Goal: Task Accomplishment & Management: Use online tool/utility

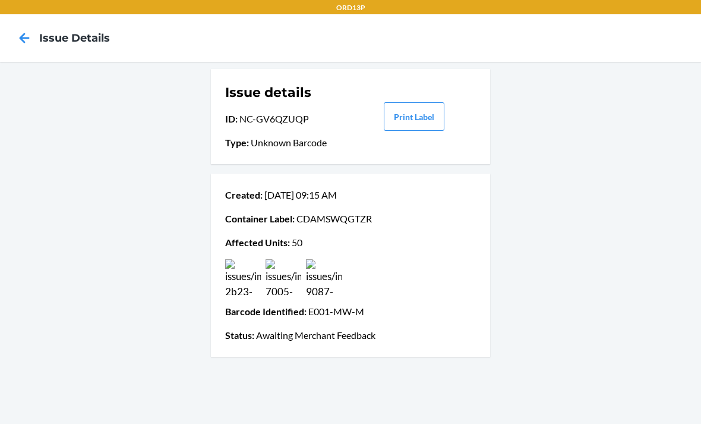
scroll to position [10, 0]
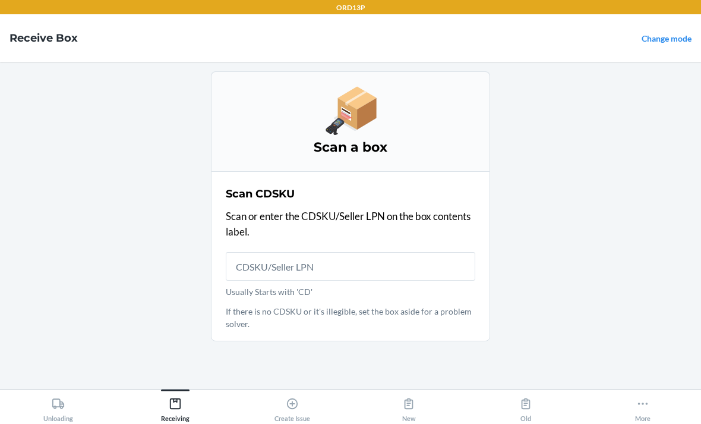
scroll to position [37, 0]
click at [7, 321] on main "Scan a box Scan CDSKU Scan or enter the CDSKU/Seller LPN on the box contents la…" at bounding box center [350, 225] width 701 height 327
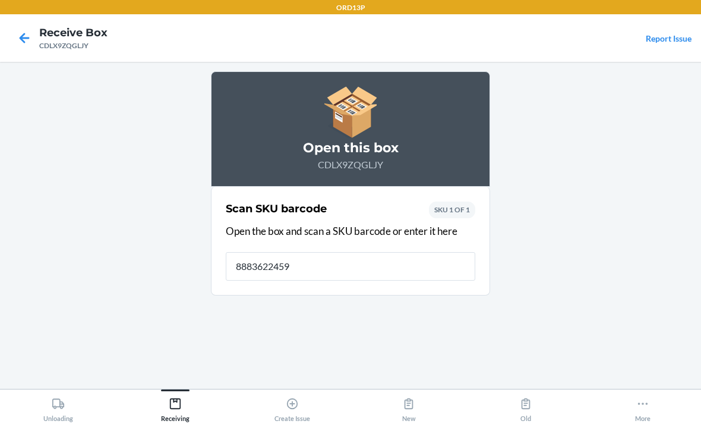
type input "88836224599"
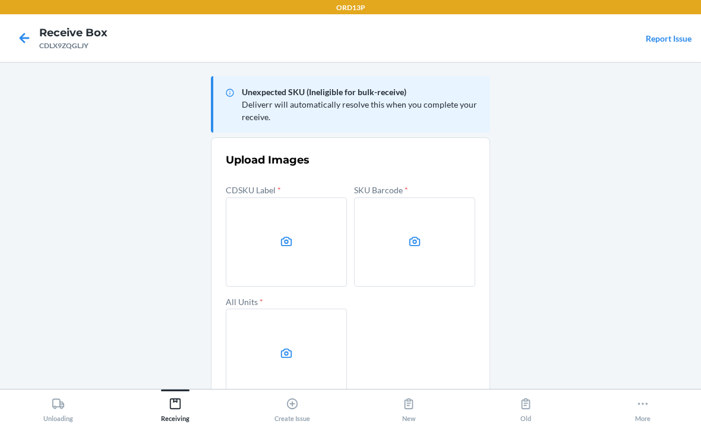
click at [274, 209] on label at bounding box center [286, 241] width 121 height 89
click at [0, 0] on input "file" at bounding box center [0, 0] width 0 height 0
click at [411, 235] on icon at bounding box center [415, 242] width 14 height 14
click at [0, 0] on input "file" at bounding box center [0, 0] width 0 height 0
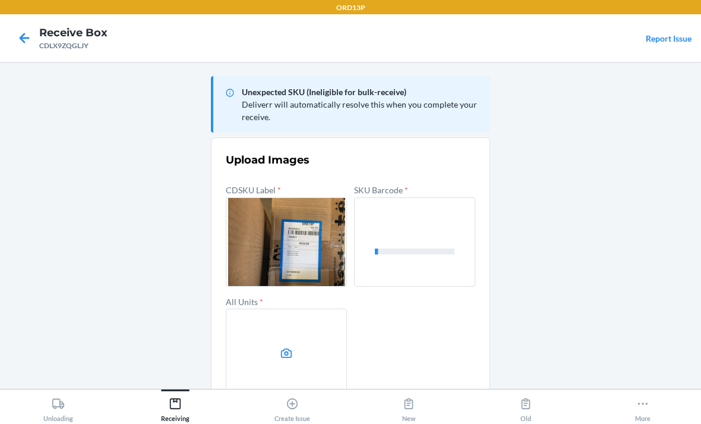
click at [288, 348] on icon at bounding box center [286, 353] width 11 height 10
click at [0, 0] on input "file" at bounding box center [0, 0] width 0 height 0
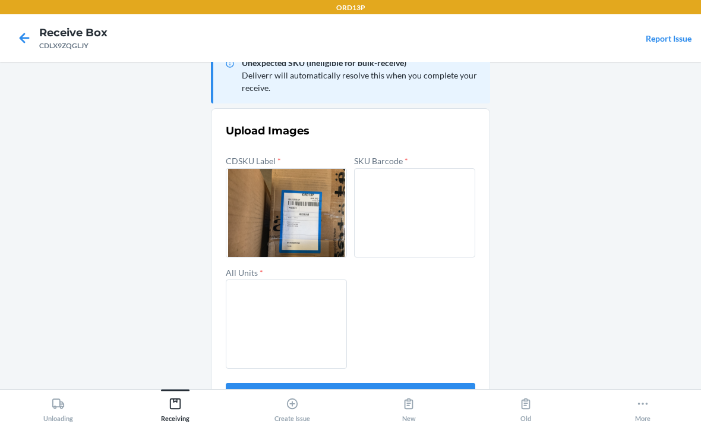
scroll to position [28, 0]
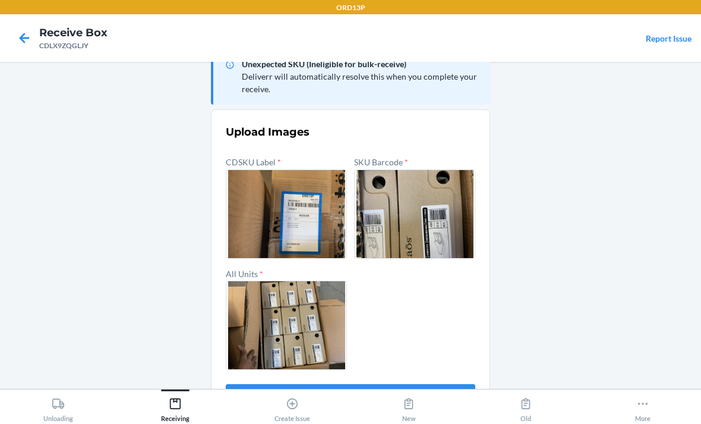
click at [361, 384] on button "Confirm" at bounding box center [351, 398] width 250 height 29
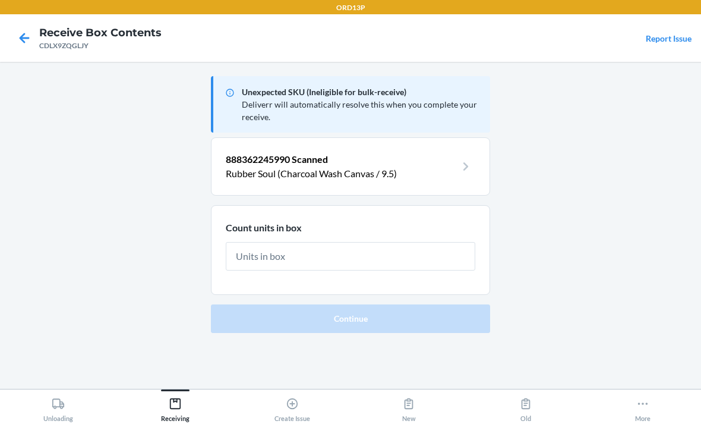
click at [355, 242] on input "text" at bounding box center [351, 256] width 250 height 29
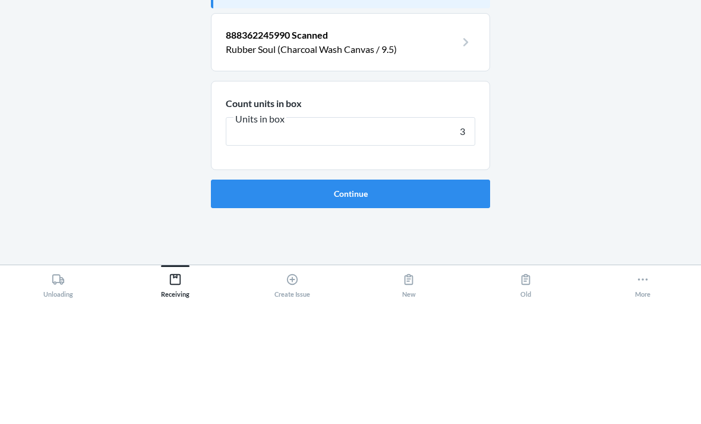
type input "3"
click at [400, 304] on button "Continue" at bounding box center [350, 318] width 279 height 29
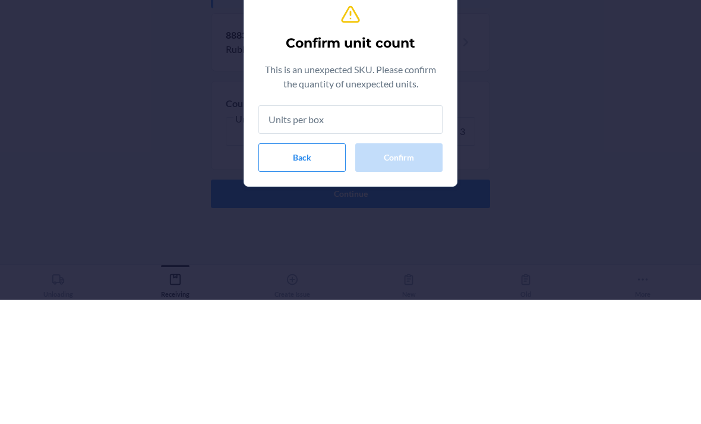
type input "3"
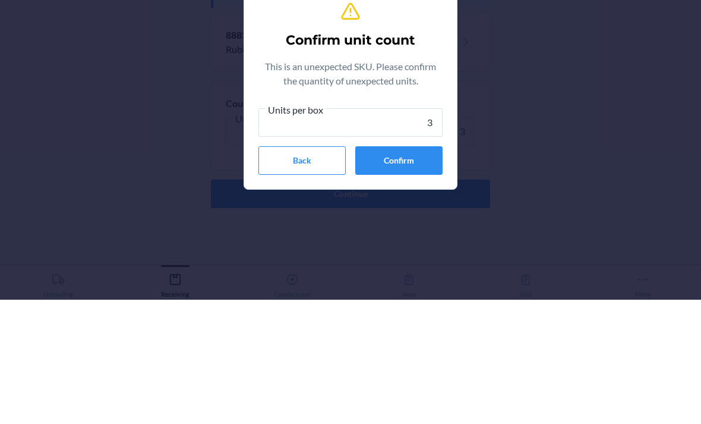
click at [416, 270] on button "Confirm" at bounding box center [398, 284] width 87 height 29
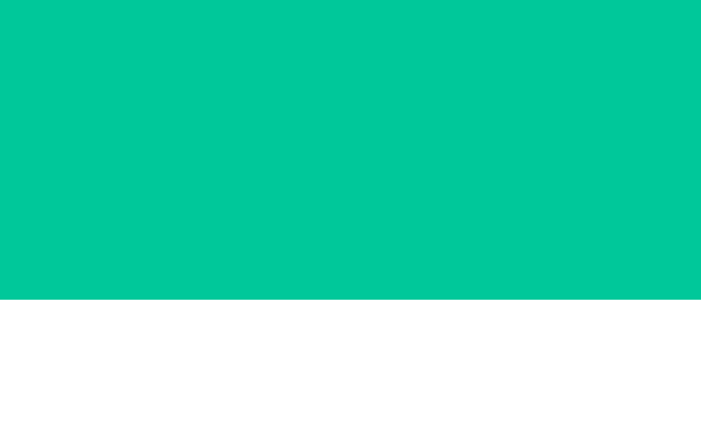
scroll to position [38, 0]
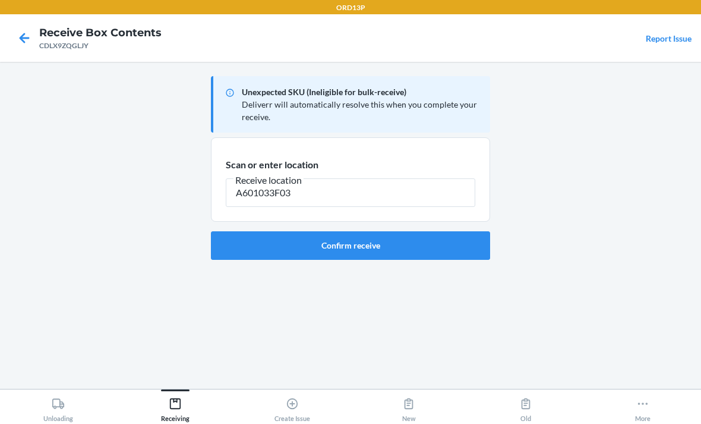
type input "A601033F03"
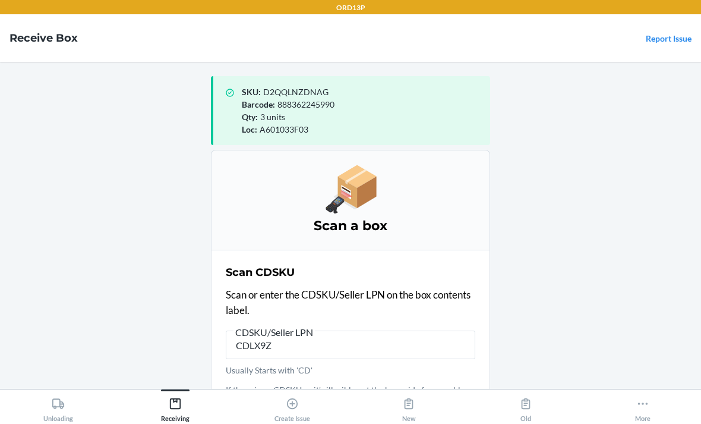
type input "CDLX9ZQ"
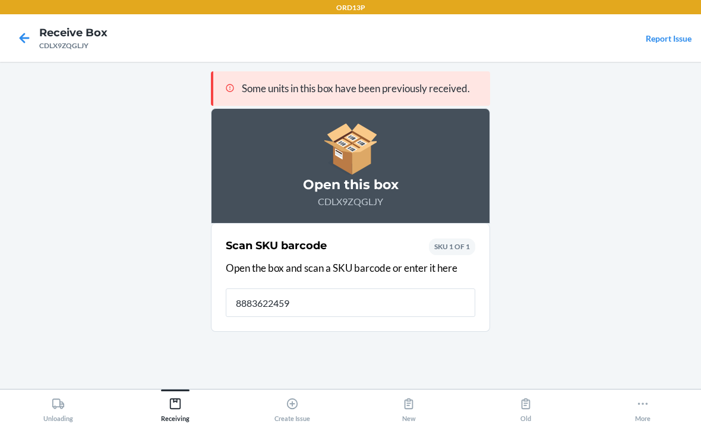
type input "88836224599"
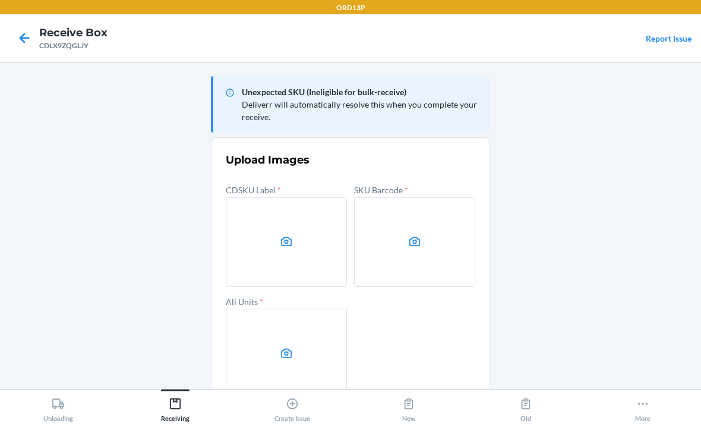
click at [267, 216] on label at bounding box center [286, 241] width 121 height 89
click at [0, 0] on input "file" at bounding box center [0, 0] width 0 height 0
click at [416, 236] on icon at bounding box center [414, 241] width 11 height 10
click at [0, 0] on input "file" at bounding box center [0, 0] width 0 height 0
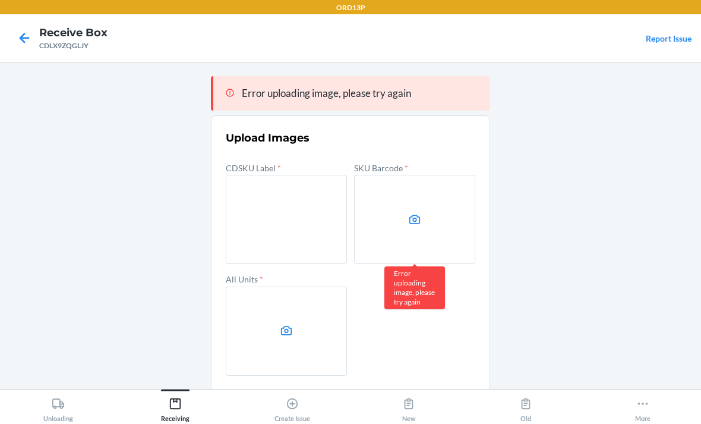
scroll to position [1, 0]
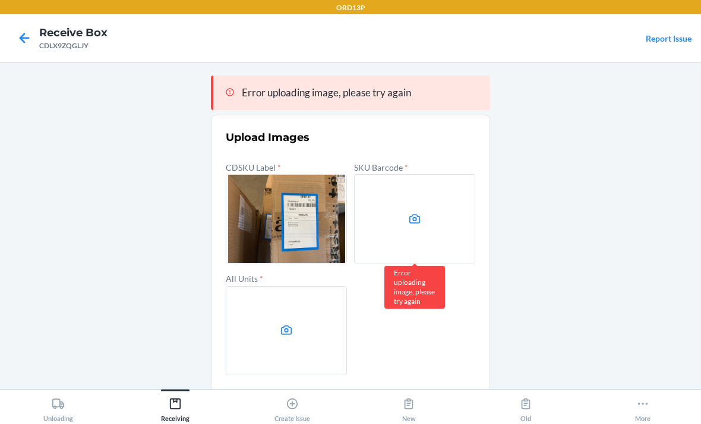
click at [295, 286] on label at bounding box center [286, 330] width 121 height 89
click at [0, 0] on input "file" at bounding box center [0, 0] width 0 height 0
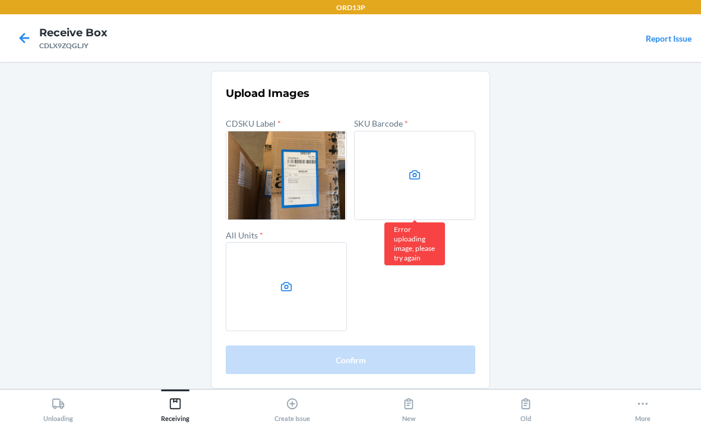
scroll to position [0, 0]
click at [408, 150] on label at bounding box center [414, 175] width 121 height 89
click at [0, 0] on input "file" at bounding box center [0, 0] width 0 height 0
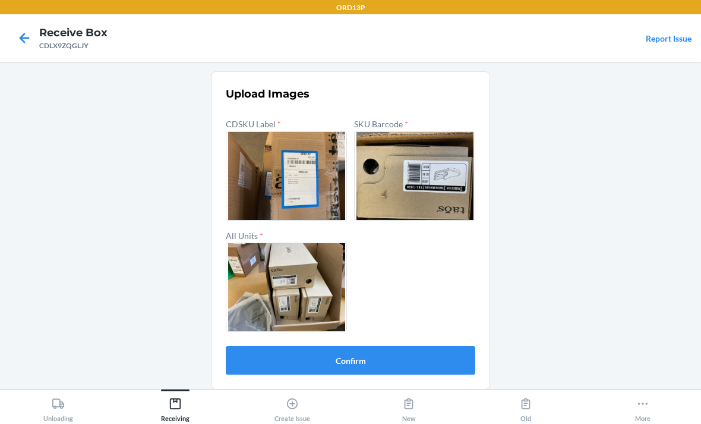
click at [358, 346] on button "Confirm" at bounding box center [351, 360] width 250 height 29
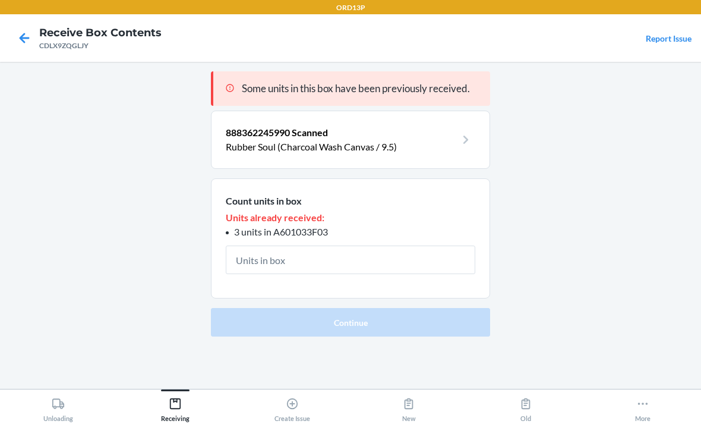
click at [361, 245] on input "text" at bounding box center [351, 259] width 250 height 29
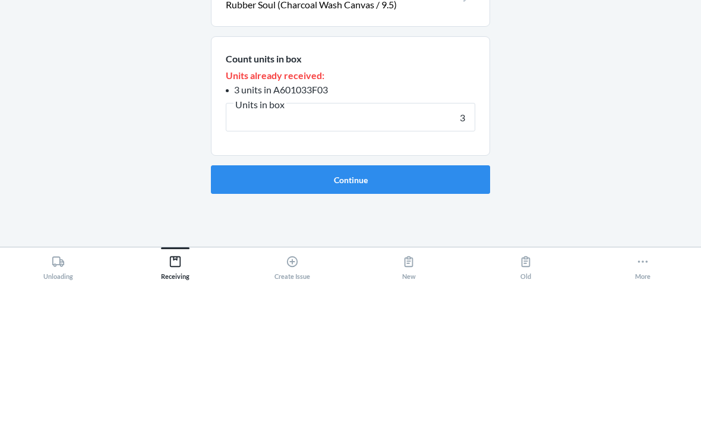
type input "3"
click at [452, 307] on button "Continue" at bounding box center [350, 321] width 279 height 29
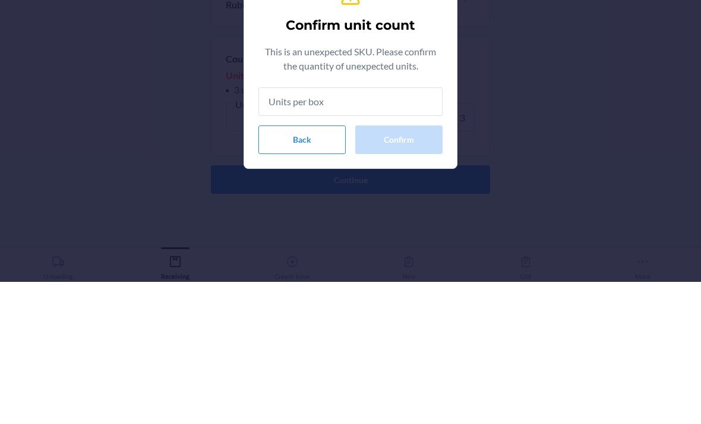
type input "3"
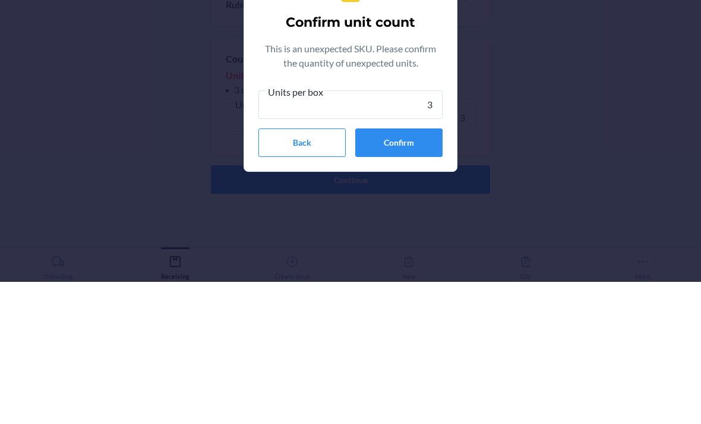
click at [397, 270] on button "Confirm" at bounding box center [398, 284] width 87 height 29
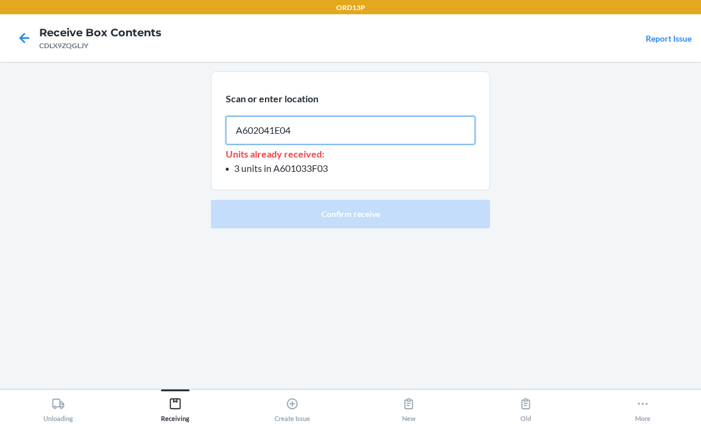
type input "A602041E04"
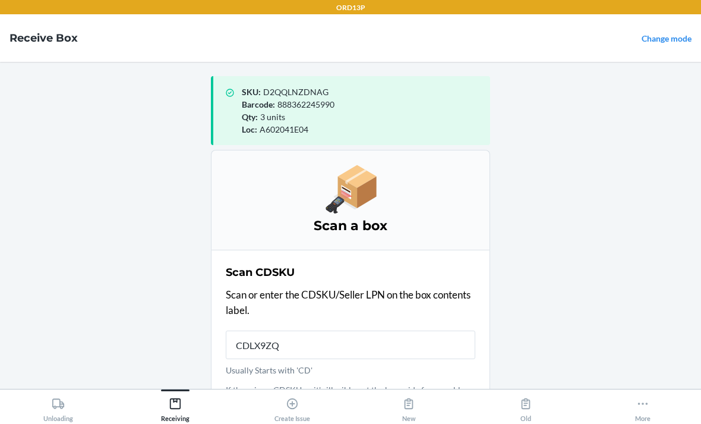
type input "CDLX9ZQG"
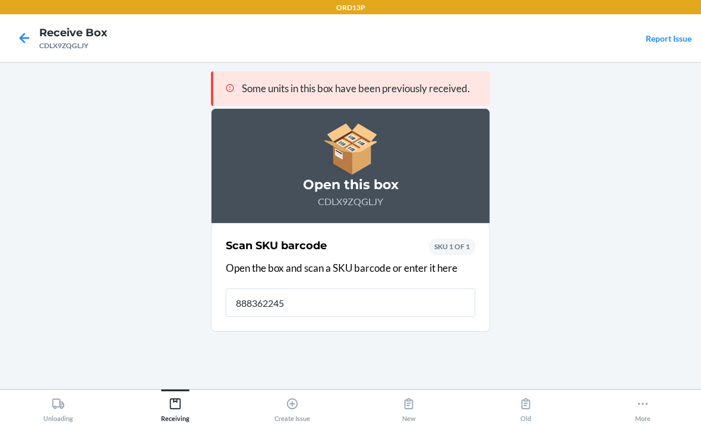
type input "8883622459"
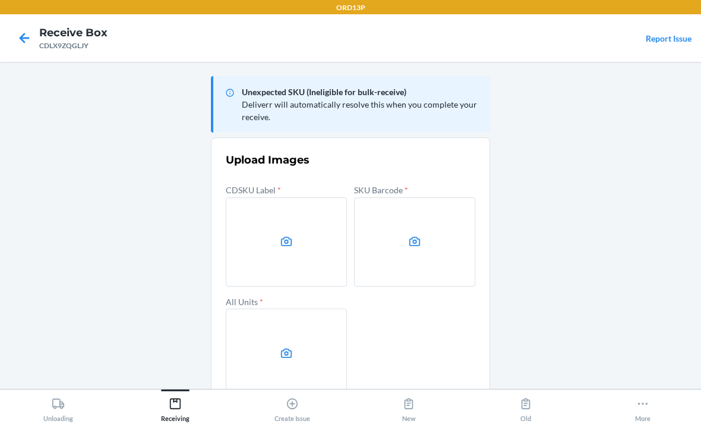
click at [271, 209] on label at bounding box center [286, 241] width 121 height 89
click at [0, 0] on input "file" at bounding box center [0, 0] width 0 height 0
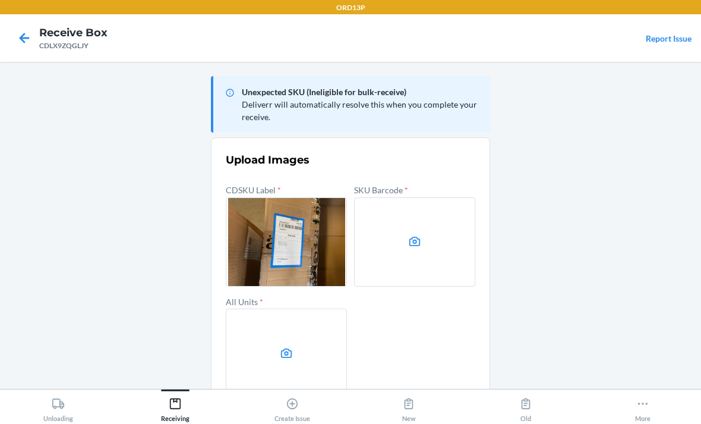
click at [416, 197] on label at bounding box center [414, 241] width 121 height 89
click at [0, 0] on input "file" at bounding box center [0, 0] width 0 height 0
click at [269, 349] on label at bounding box center [286, 352] width 121 height 89
click at [0, 0] on input "file" at bounding box center [0, 0] width 0 height 0
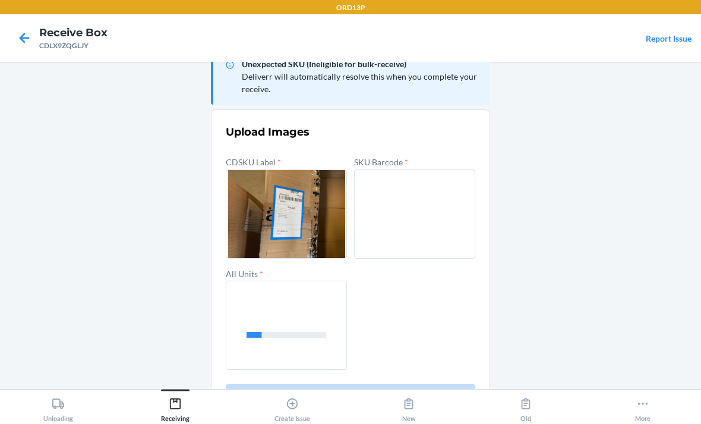
scroll to position [38, 0]
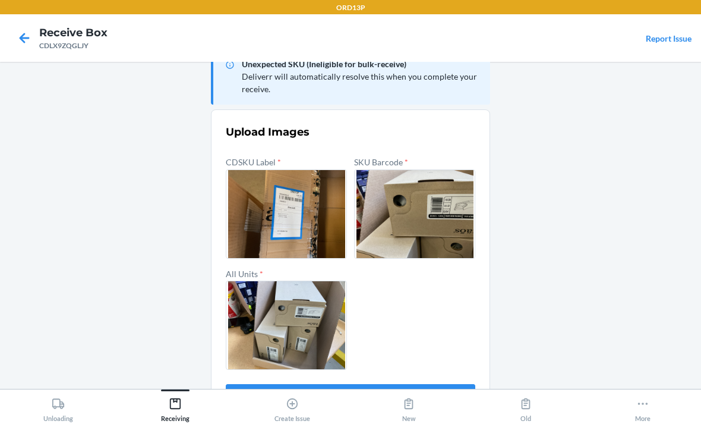
click at [318, 384] on button "Confirm" at bounding box center [351, 398] width 250 height 29
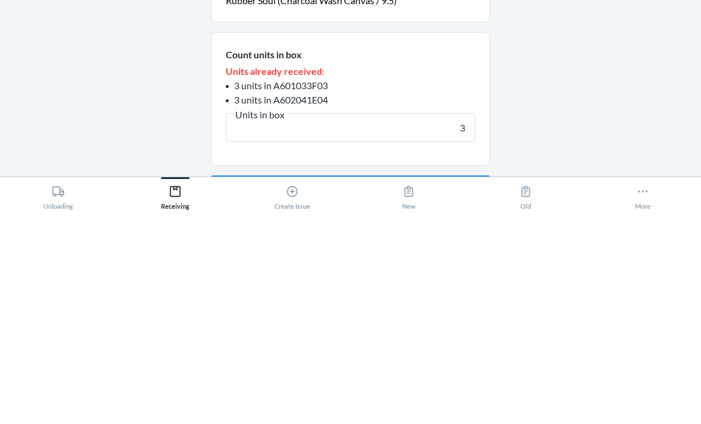
type input "3"
click at [290, 387] on button "Continue" at bounding box center [350, 401] width 279 height 29
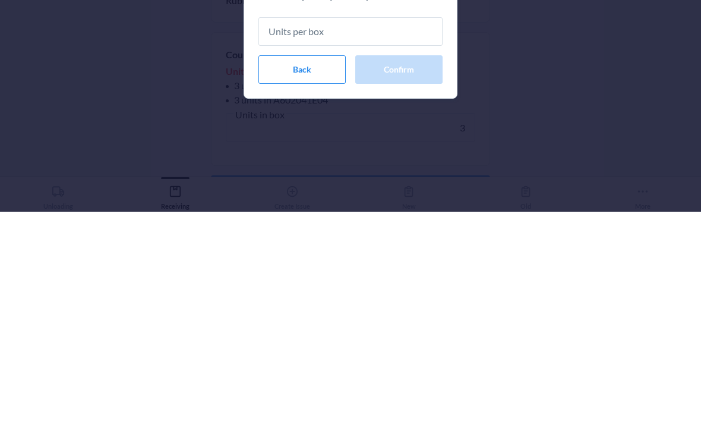
type input "3"
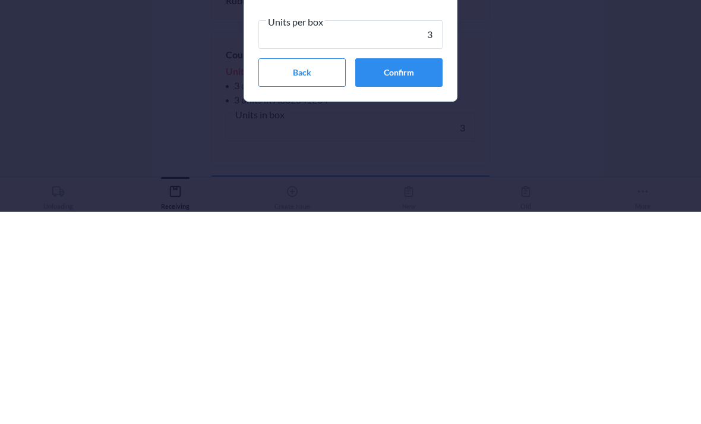
click at [398, 270] on button "Confirm" at bounding box center [398, 284] width 87 height 29
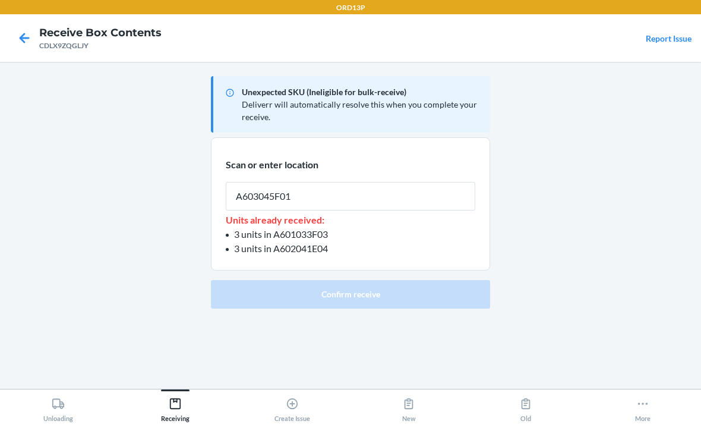
type input "A603045F01"
